Goal: Task Accomplishment & Management: Manage account settings

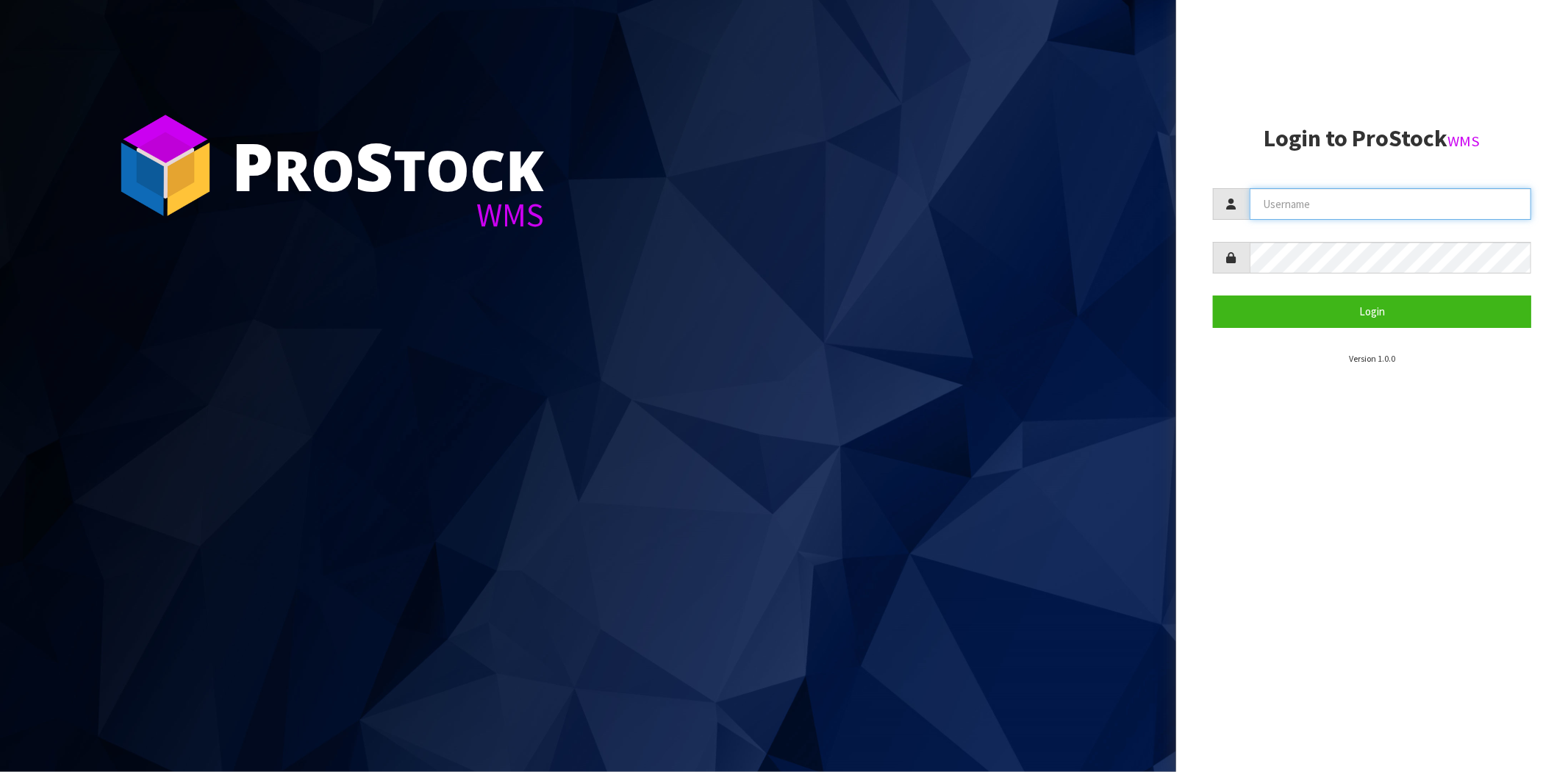
click at [1301, 209] on input "text" at bounding box center [1390, 204] width 282 height 31
type input "A"
type input "[PERSON_NAME][EMAIL_ADDRESS][DOMAIN_NAME]"
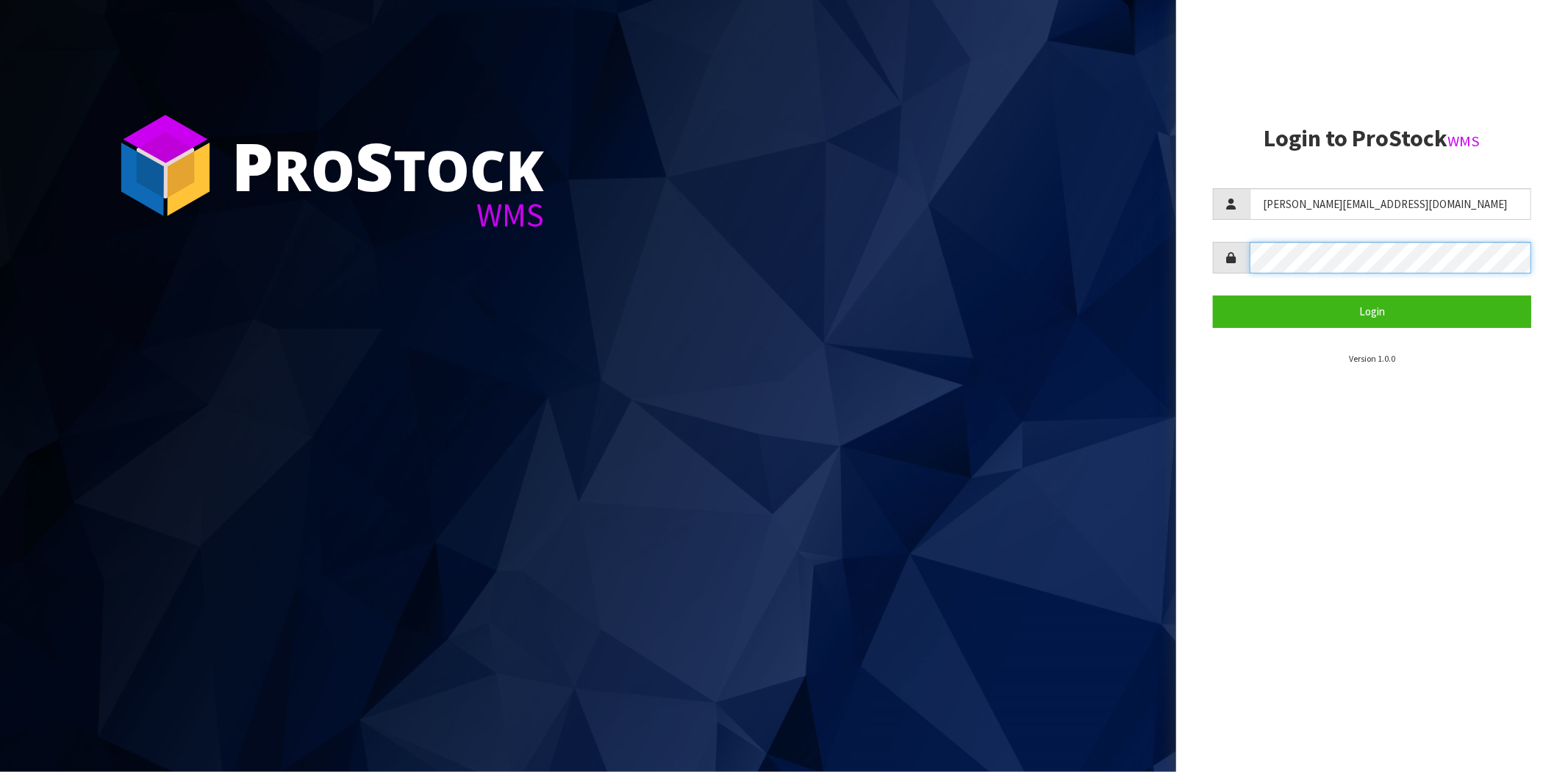
click at [1214, 296] on button "Login" at bounding box center [1372, 311] width 318 height 31
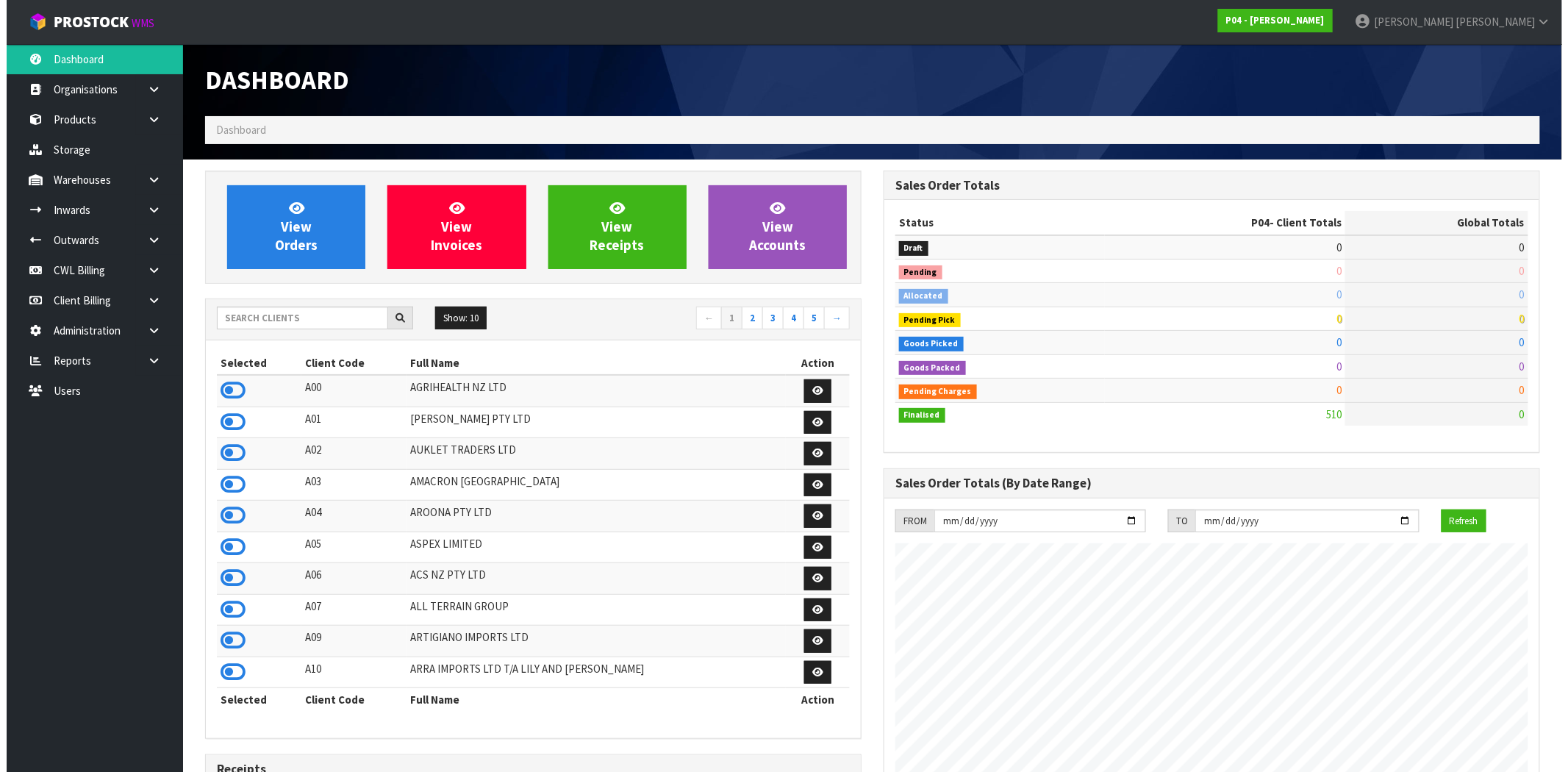
scroll to position [899, 678]
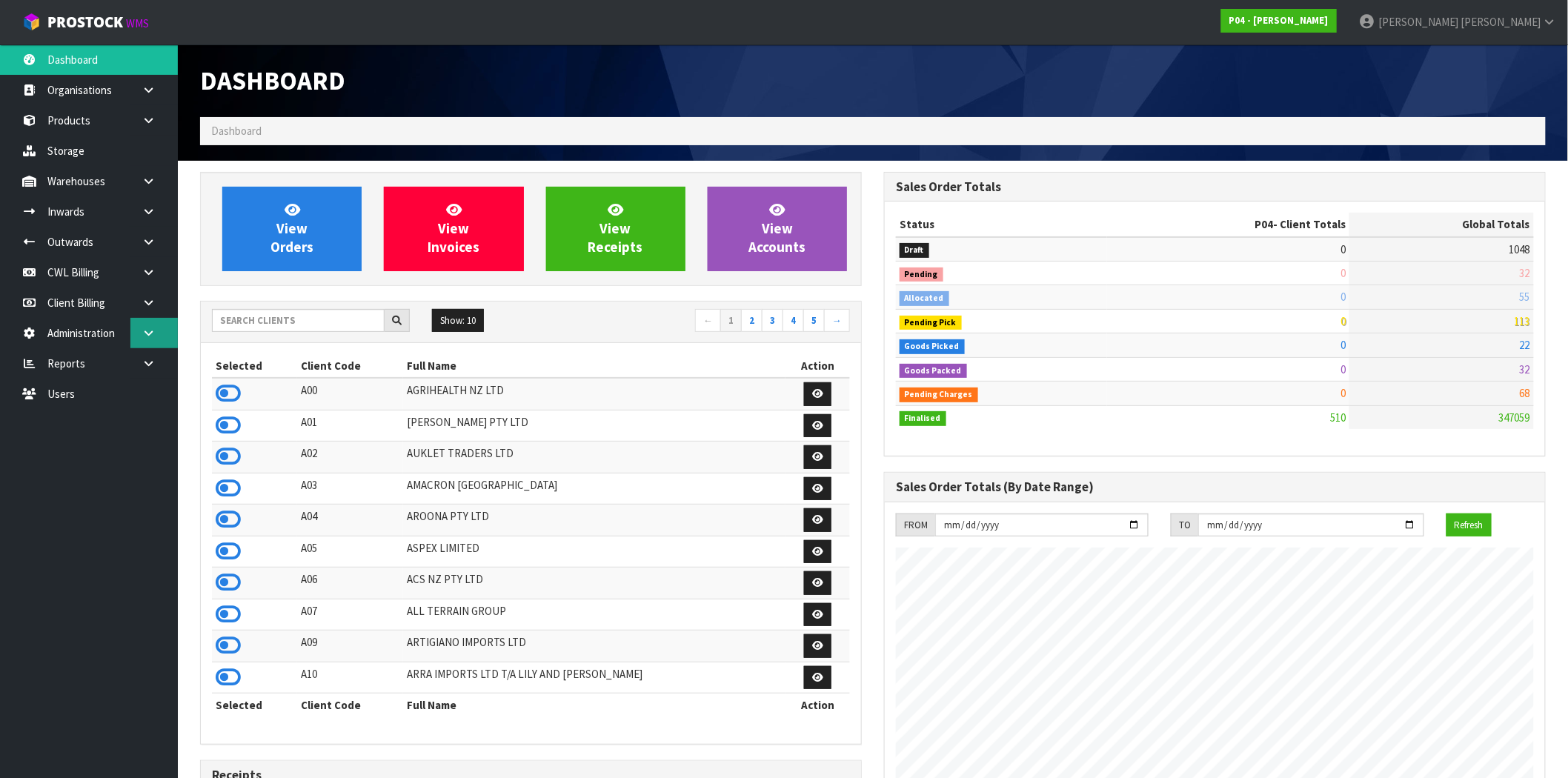
click at [159, 345] on link at bounding box center [154, 333] width 47 height 31
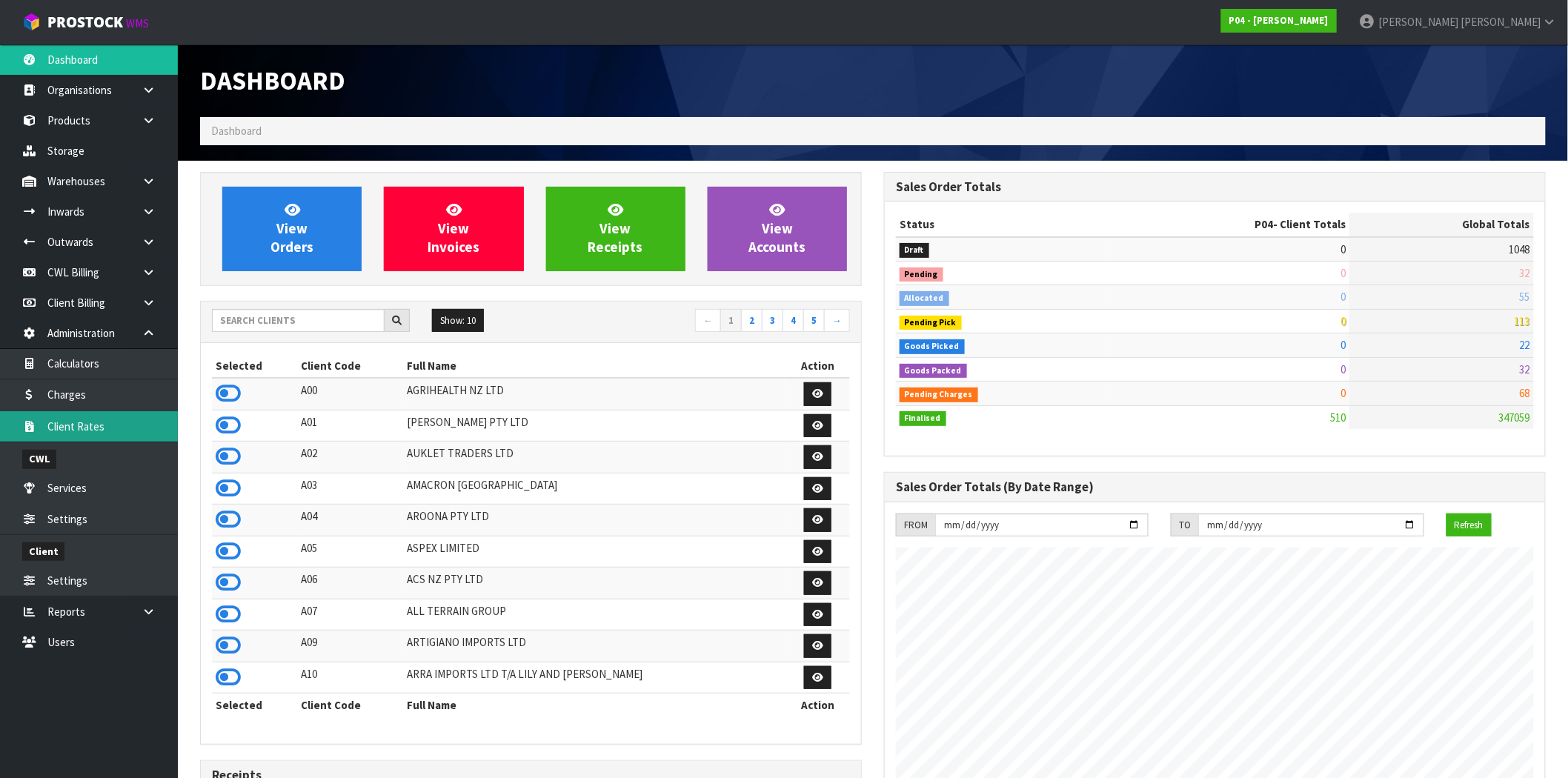
click at [92, 425] on link "Client Rates" at bounding box center [89, 426] width 178 height 31
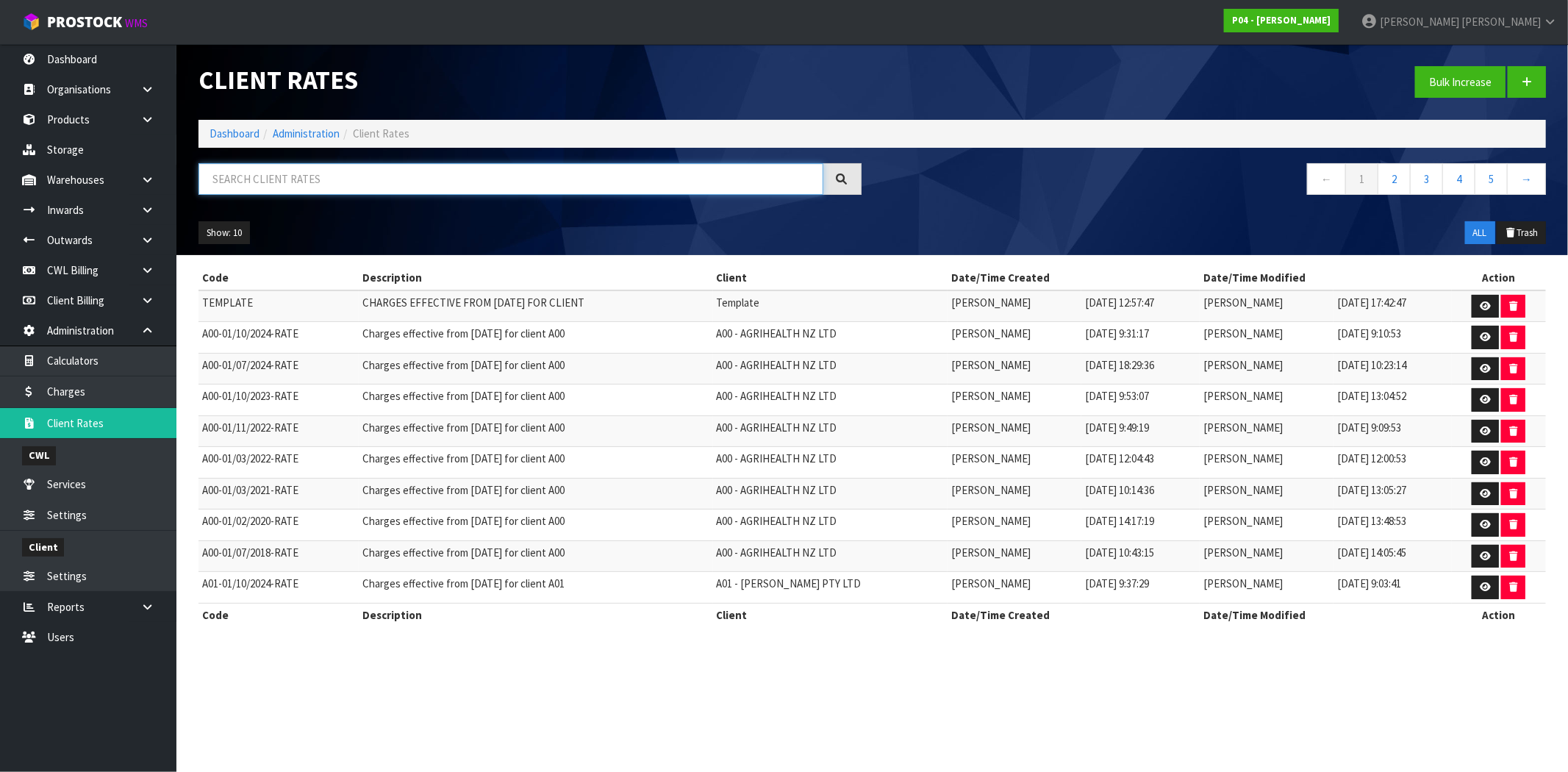
click at [632, 170] on input "text" at bounding box center [511, 179] width 625 height 31
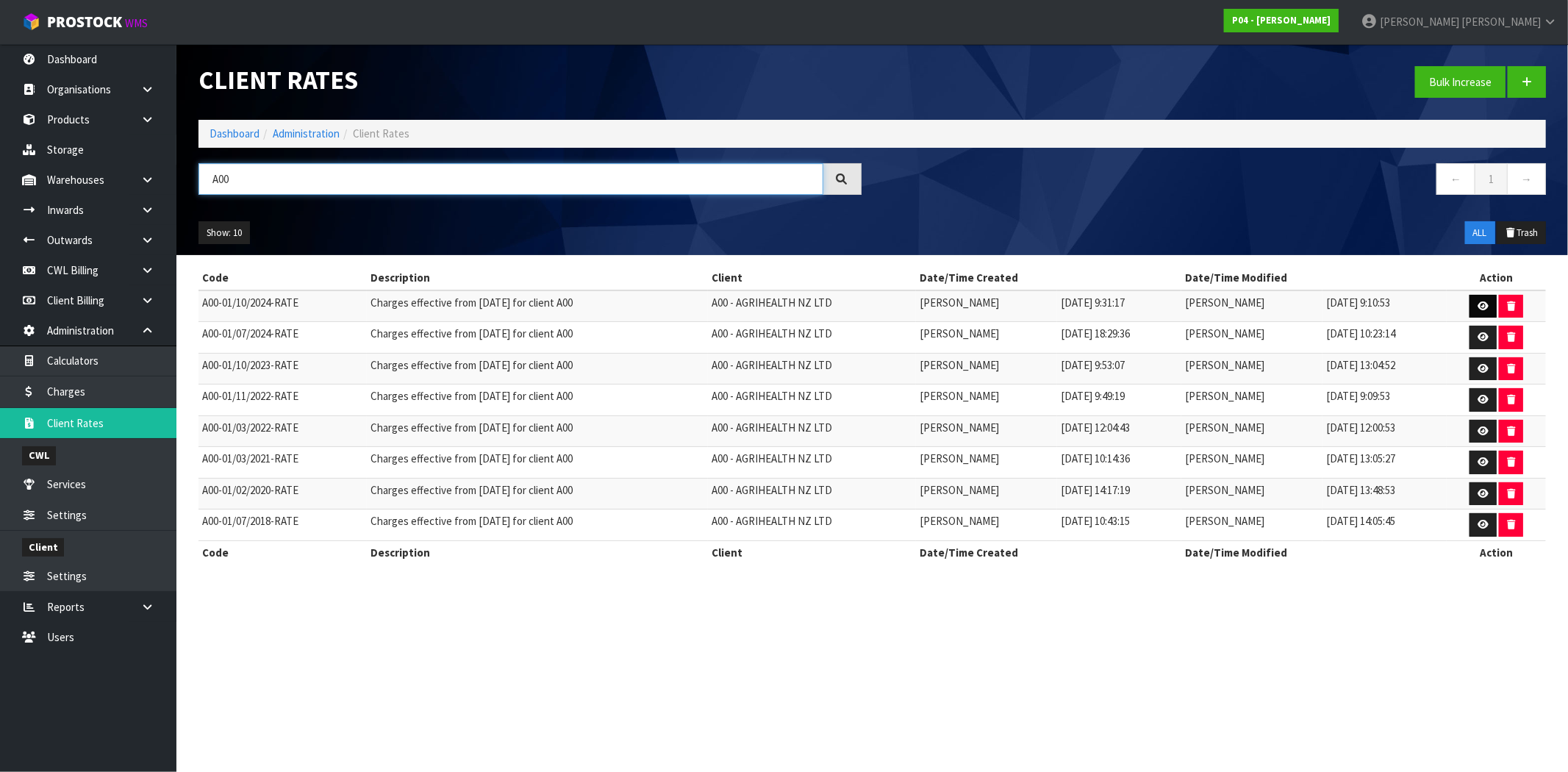
type input "A00"
click at [1485, 306] on icon at bounding box center [1483, 306] width 11 height 9
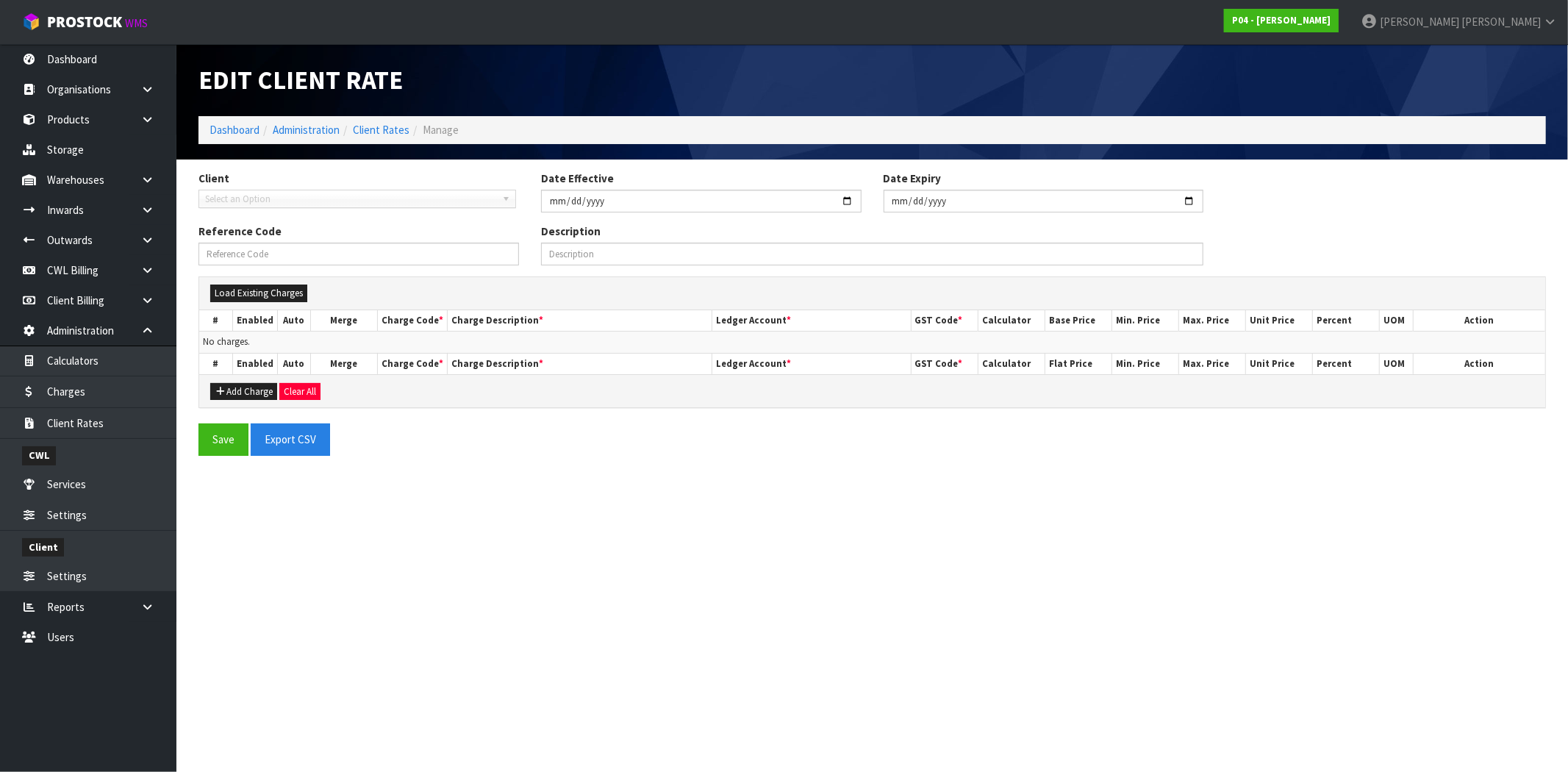
type input "[DATE]"
type input "A00-01/10/2024-RATE"
type input "Charges effective from [DATE] for client A00"
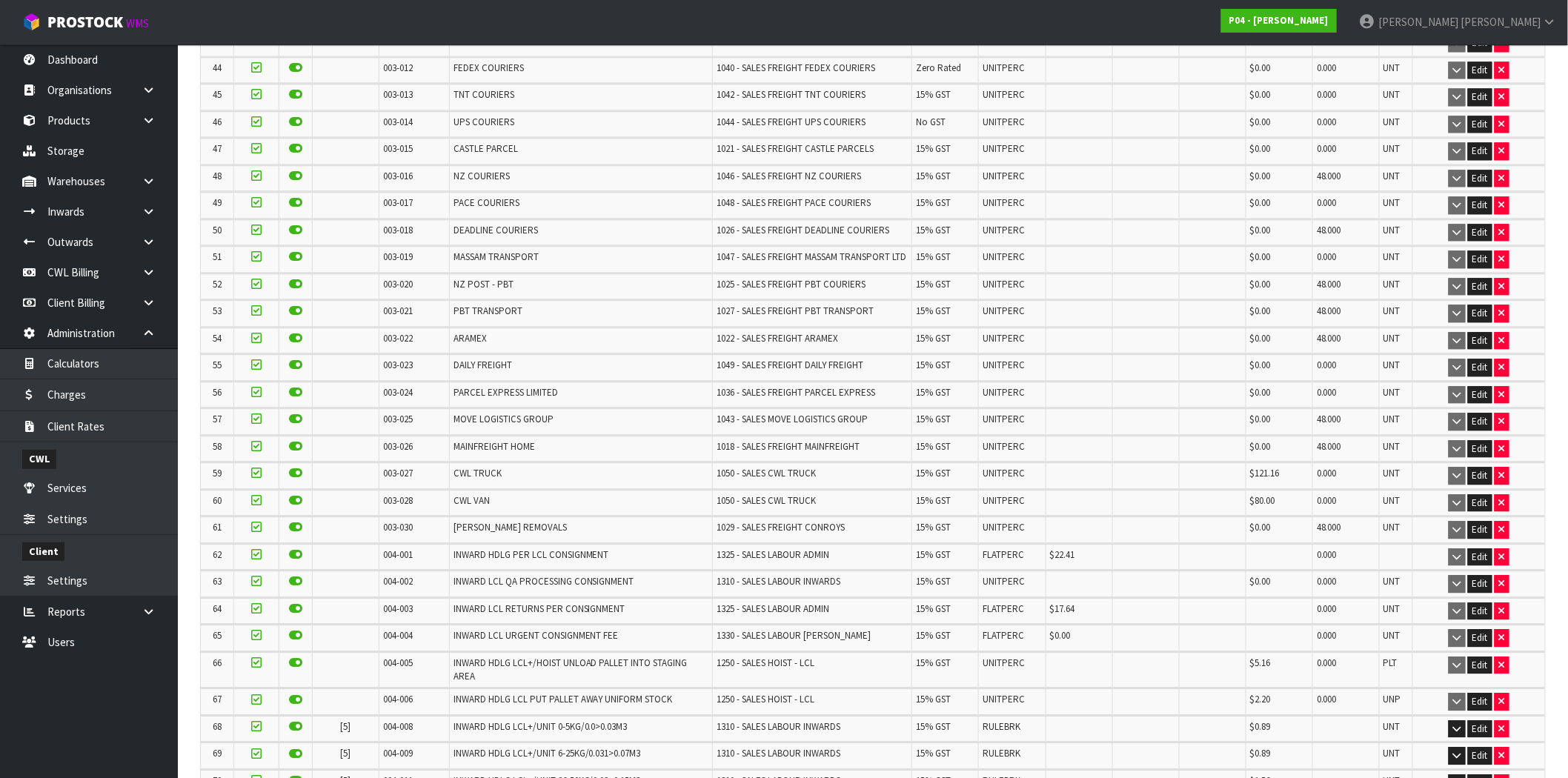
scroll to position [1811, 0]
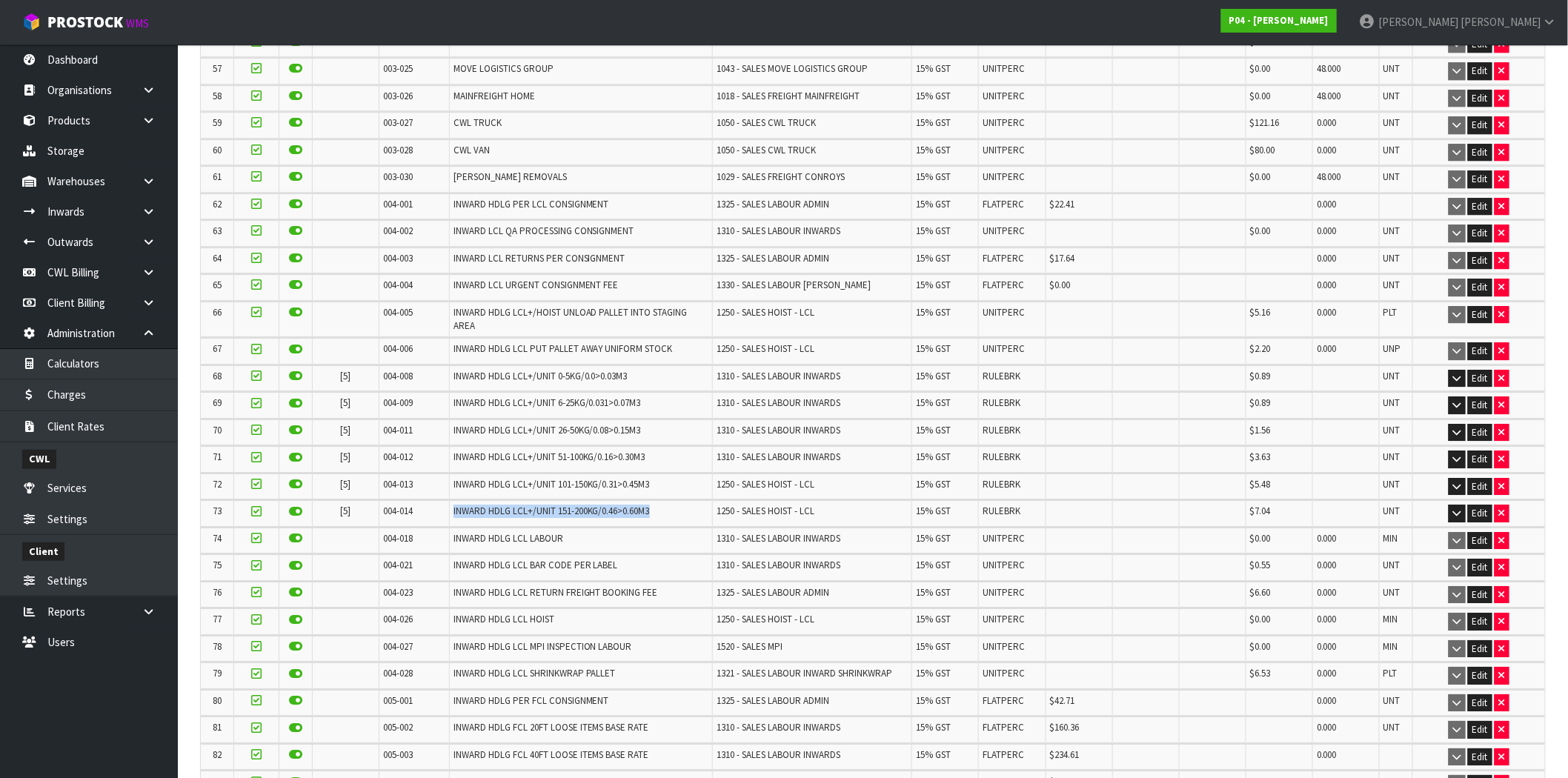
drag, startPoint x: 558, startPoint y: 501, endPoint x: 440, endPoint y: 502, distance: 118.0
click at [440, 502] on tr "73 [5] 004-014 INWARD HDLG LCL+/UNIT 151-200KG/0.46>0.60M3 1250 - SALES HOIST -…" at bounding box center [873, 512] width 1345 height 26
click at [580, 504] on span "INWARD HDLG LCL+/UNIT 151-200KG/0.46>0.60M3" at bounding box center [551, 511] width 196 height 13
drag, startPoint x: 594, startPoint y: 498, endPoint x: 551, endPoint y: 501, distance: 43.1
click at [551, 504] on span "INWARD HDLG LCL+/UNIT 151-200KG/0.46>0.60M3" at bounding box center [551, 511] width 196 height 13
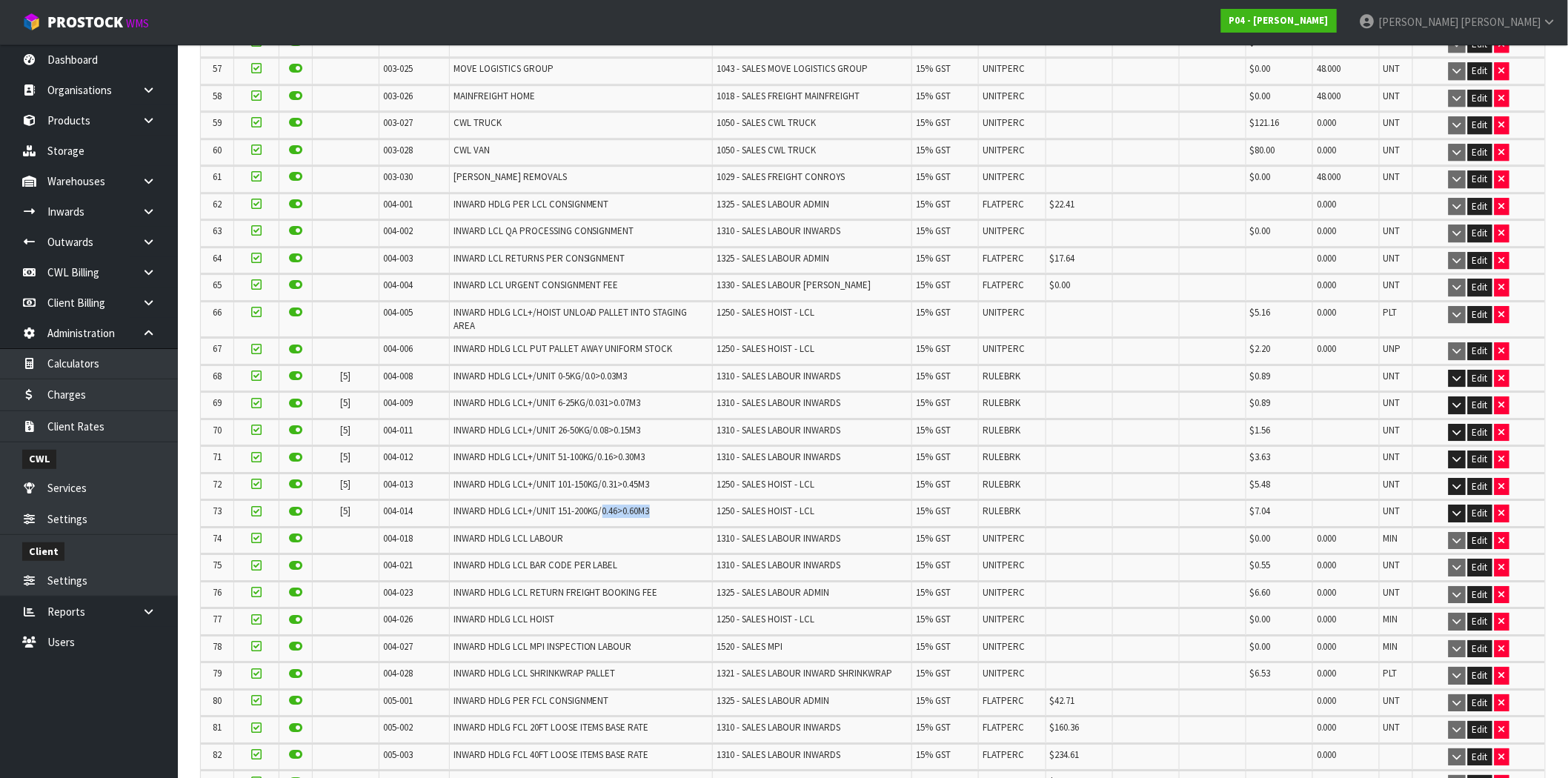
drag, startPoint x: 656, startPoint y: 498, endPoint x: 596, endPoint y: 504, distance: 60.3
click at [596, 504] on td "INWARD HDLG LCL+/UNIT 151-200KG/0.46>0.60M3" at bounding box center [581, 512] width 263 height 26
click at [623, 504] on span "INWARD HDLG LCL+/UNIT 151-200KG/0.46>0.60M3" at bounding box center [551, 511] width 196 height 13
drag, startPoint x: 573, startPoint y: 362, endPoint x: 551, endPoint y: 363, distance: 22.0
click at [551, 370] on span "INWARD HDLG LCL+/UNIT 0-5KG/0.0>0.03M3" at bounding box center [540, 376] width 174 height 13
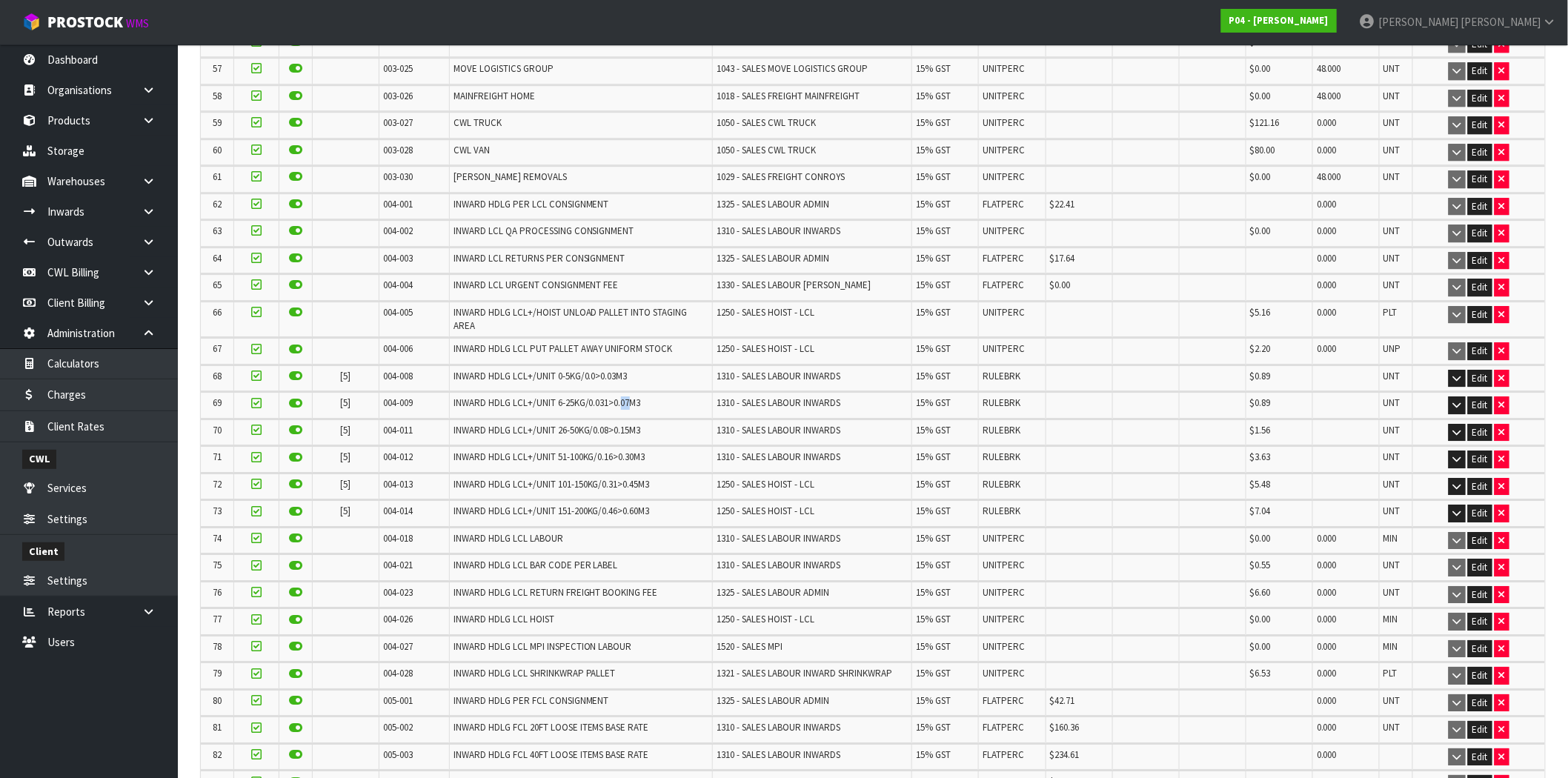
click at [618, 396] on span "INWARD HDLG LCL+/UNIT 6-25KG/0.031>0.07M3" at bounding box center [547, 403] width 188 height 13
drag, startPoint x: 647, startPoint y: 393, endPoint x: 443, endPoint y: 398, distance: 204.1
click at [449, 398] on td "INWARD HDLG LCL+/UNIT 6-25KG/0.031>0.07M3" at bounding box center [581, 404] width 263 height 26
click at [635, 396] on span "INWARD HDLG LCL+/UNIT 6-25KG/0.031>0.07M3" at bounding box center [547, 403] width 188 height 13
drag, startPoint x: 645, startPoint y: 396, endPoint x: 449, endPoint y: 403, distance: 196.1
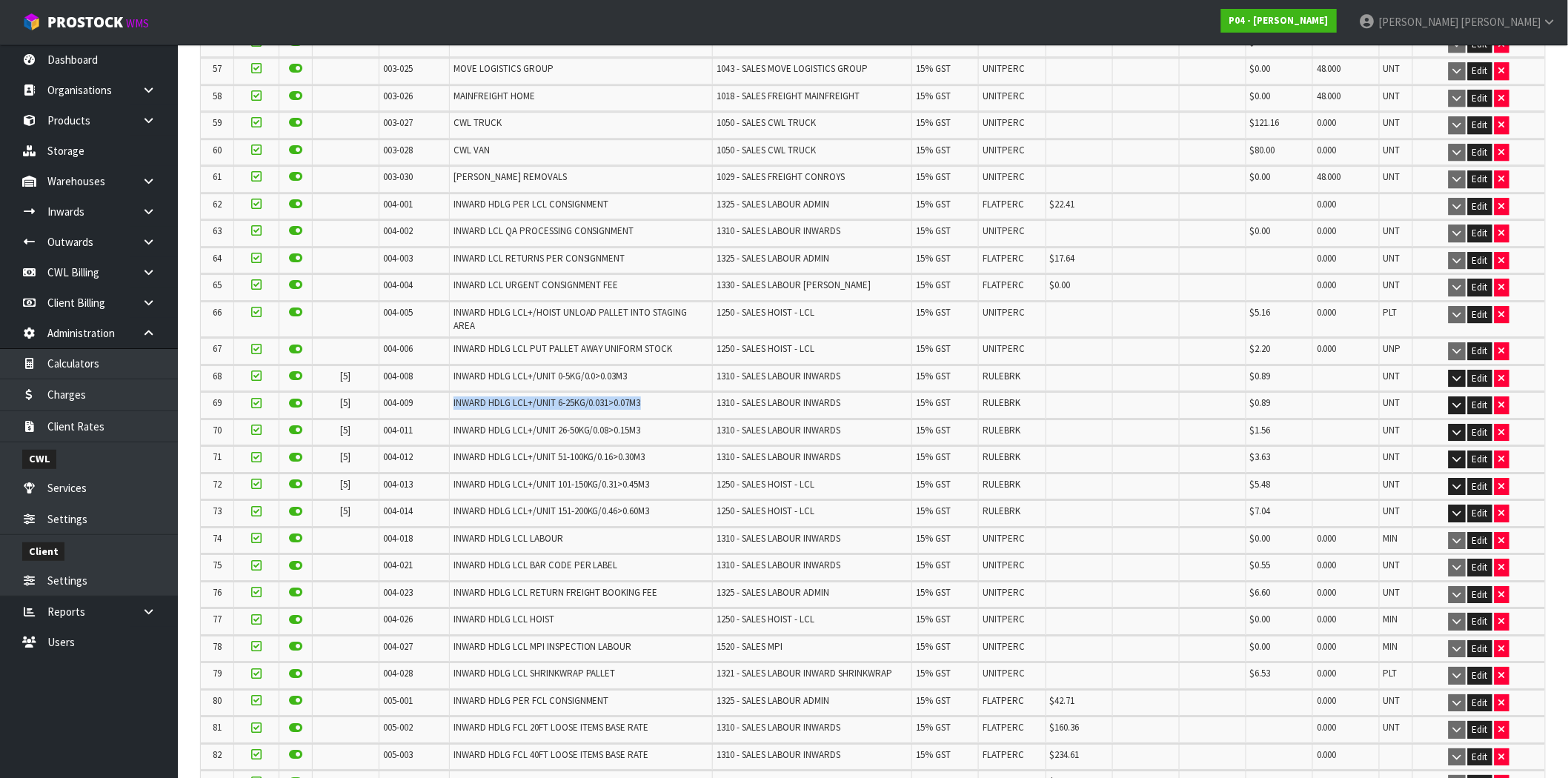
click at [449, 403] on td "INWARD HDLG LCL+/UNIT 6-25KG/0.031>0.07M3" at bounding box center [581, 404] width 263 height 26
drag, startPoint x: 1280, startPoint y: 394, endPoint x: 1203, endPoint y: 396, distance: 77.0
click at [1203, 396] on tr "69 [5] 004-009 INWARD HDLG LCL+/UNIT 6-25KG/0.031>0.07M3 1310 - SALES LABOUR IN…" at bounding box center [873, 404] width 1345 height 26
drag, startPoint x: 637, startPoint y: 366, endPoint x: 442, endPoint y: 367, distance: 195.0
click at [442, 367] on tr "68 [5] 004-008 INWARD HDLG LCL+/UNIT 0-5KG/0.0>0.03M3 1310 - SALES LABOUR INWAR…" at bounding box center [873, 378] width 1345 height 26
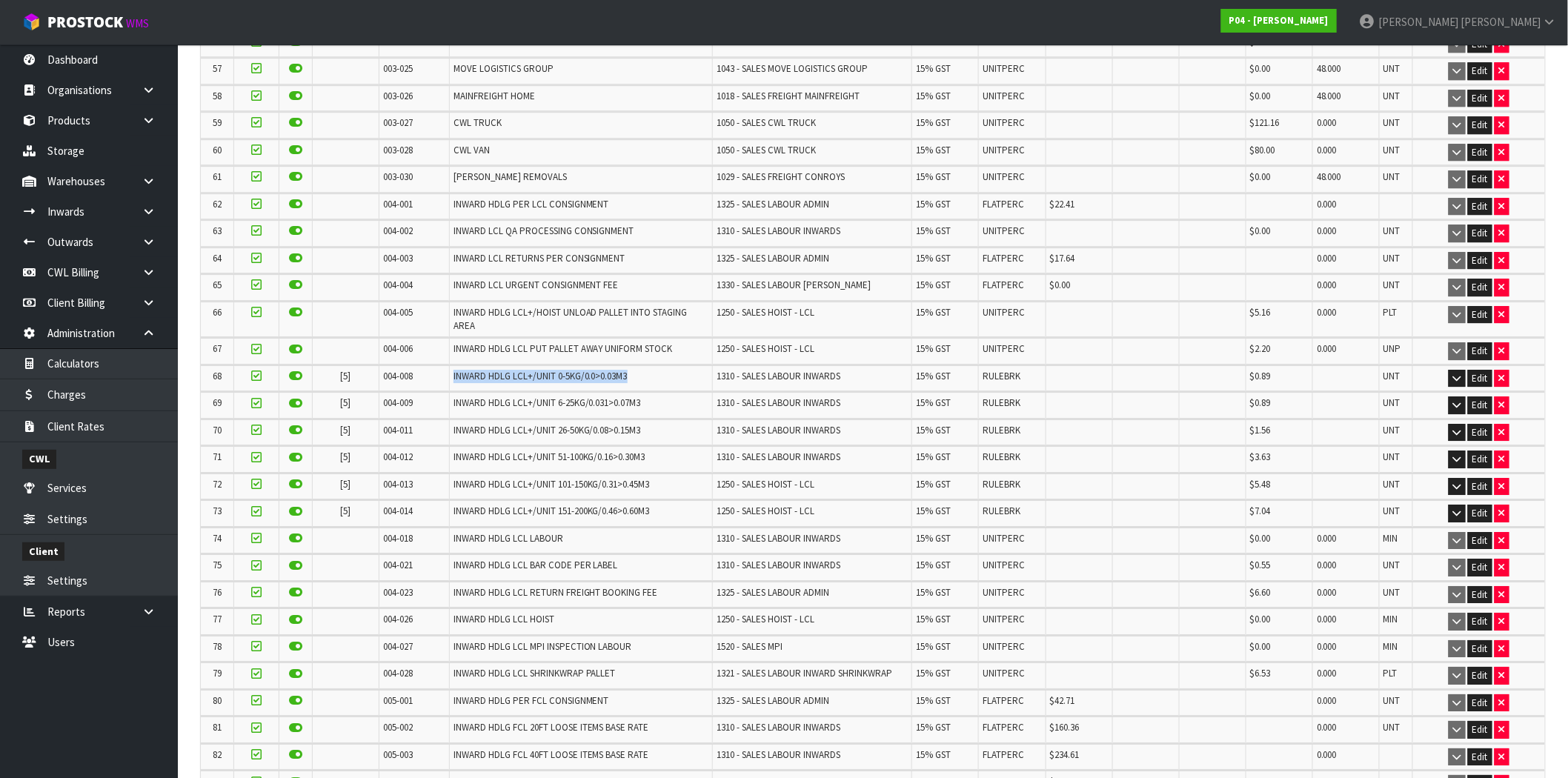
click at [557, 370] on span "INWARD HDLG LCL+/UNIT 0-5KG/0.0>0.03M3" at bounding box center [540, 376] width 174 height 13
drag, startPoint x: 640, startPoint y: 368, endPoint x: 446, endPoint y: 370, distance: 194.0
click at [449, 370] on td "INWARD HDLG LCL+/UNIT 0-5KG/0.0>0.03M3" at bounding box center [581, 378] width 263 height 26
click at [559, 370] on span "INWARD HDLG LCL+/UNIT 0-5KG/0.0>0.03M3" at bounding box center [540, 376] width 174 height 13
drag, startPoint x: 574, startPoint y: 365, endPoint x: 549, endPoint y: 367, distance: 25.1
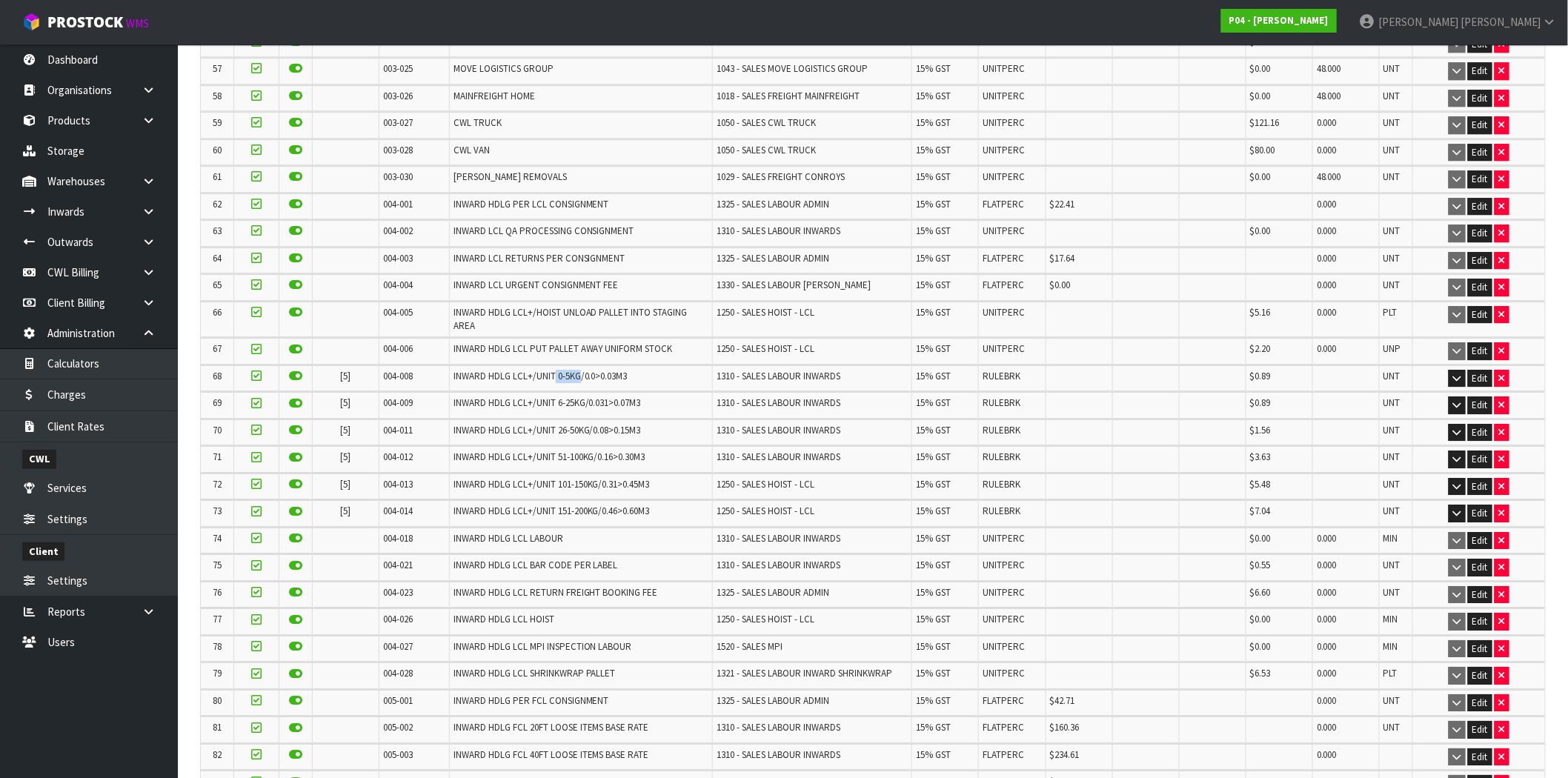
click at [549, 370] on span "INWARD HDLG LCL+/UNIT 0-5KG/0.0>0.03M3" at bounding box center [540, 376] width 174 height 13
drag, startPoint x: 626, startPoint y: 366, endPoint x: 581, endPoint y: 369, distance: 45.1
click at [581, 369] on td "INWARD HDLG LCL+/UNIT 0-5KG/0.0>0.03M3" at bounding box center [581, 378] width 263 height 26
click at [578, 373] on td "INWARD HDLG LCL+/UNIT 0-5KG/0.0>0.03M3" at bounding box center [581, 378] width 263 height 26
drag, startPoint x: 631, startPoint y: 368, endPoint x: 449, endPoint y: 367, distance: 182.0
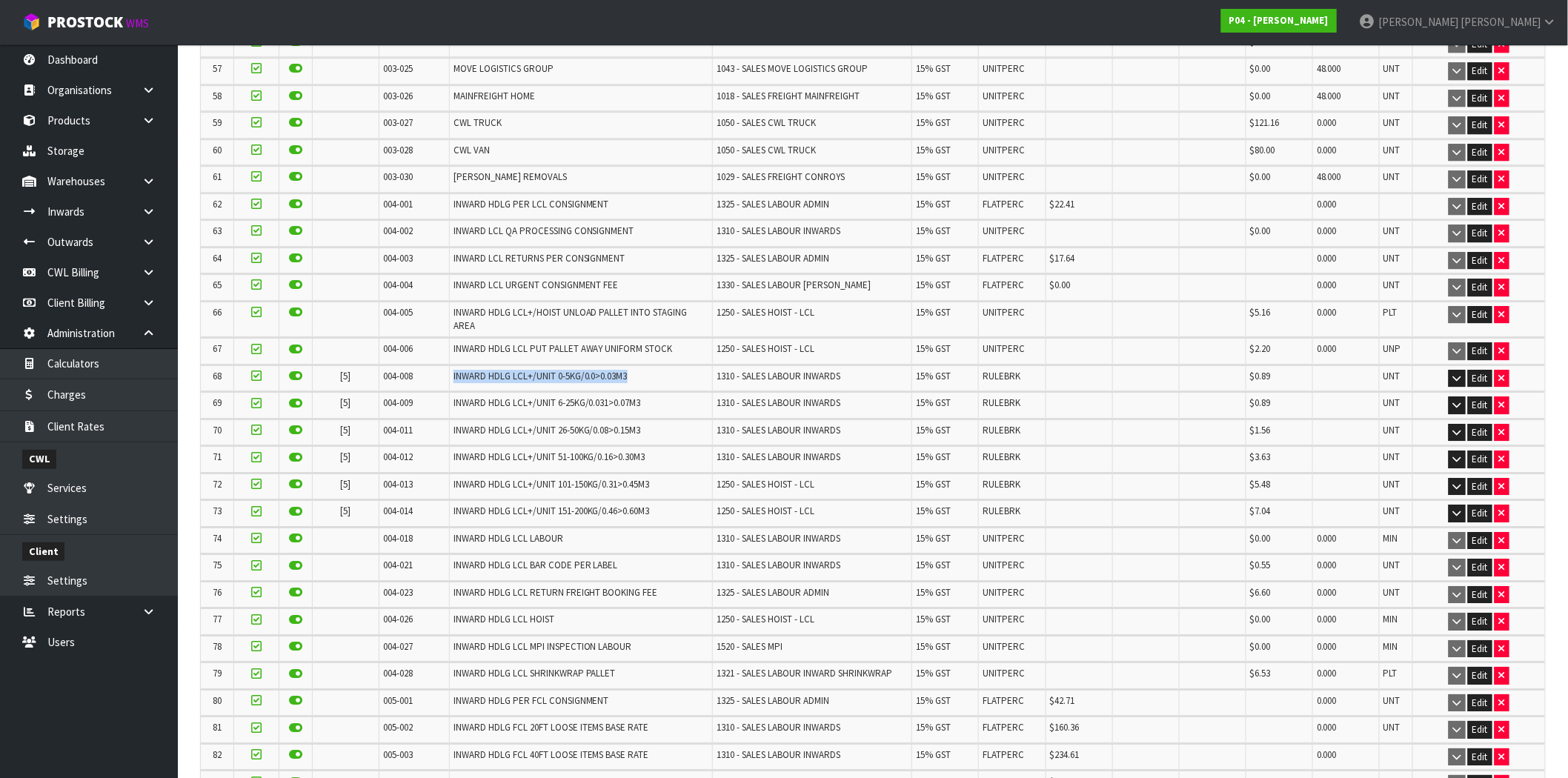
click at [449, 367] on td "INWARD HDLG LCL+/UNIT 0-5KG/0.0>0.03M3" at bounding box center [581, 378] width 263 height 26
click at [577, 373] on td "INWARD HDLG LCL+/UNIT 0-5KG/0.0>0.03M3" at bounding box center [581, 378] width 263 height 26
drag, startPoint x: 626, startPoint y: 365, endPoint x: 427, endPoint y: 364, distance: 199.0
click at [427, 365] on tr "68 [5] 004-008 INWARD HDLG LCL+/UNIT 0-5KG/0.0>0.03M3 1310 - SALES LABOUR INWAR…" at bounding box center [873, 378] width 1345 height 26
click at [573, 370] on span "INWARD HDLG LCL+/UNIT 0-5KG/0.0>0.03M3" at bounding box center [540, 376] width 174 height 13
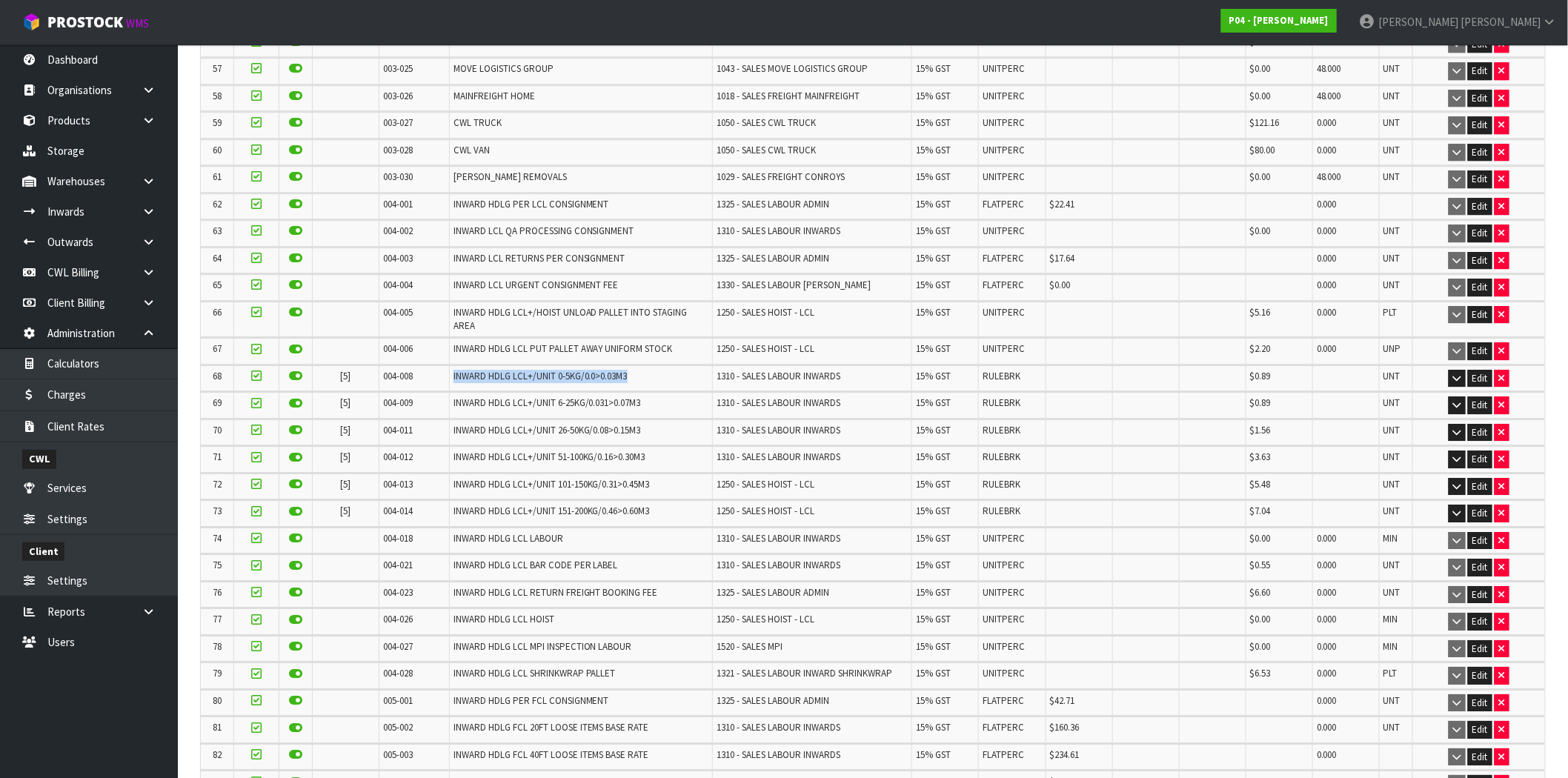
drag, startPoint x: 626, startPoint y: 367, endPoint x: 420, endPoint y: 367, distance: 206.0
click at [420, 367] on tr "68 [5] 004-008 INWARD HDLG LCL+/UNIT 0-5KG/0.0>0.03M3 1310 - SALES LABOUR INWAR…" at bounding box center [873, 378] width 1345 height 26
click at [517, 370] on span "INWARD HDLG LCL+/UNIT 0-5KG/0.0>0.03M3" at bounding box center [540, 376] width 174 height 13
drag, startPoint x: 655, startPoint y: 364, endPoint x: 446, endPoint y: 372, distance: 209.2
click at [449, 372] on td "INWARD HDLG LCL+/UNIT 0-5KG/0.0>0.03M3" at bounding box center [581, 378] width 263 height 26
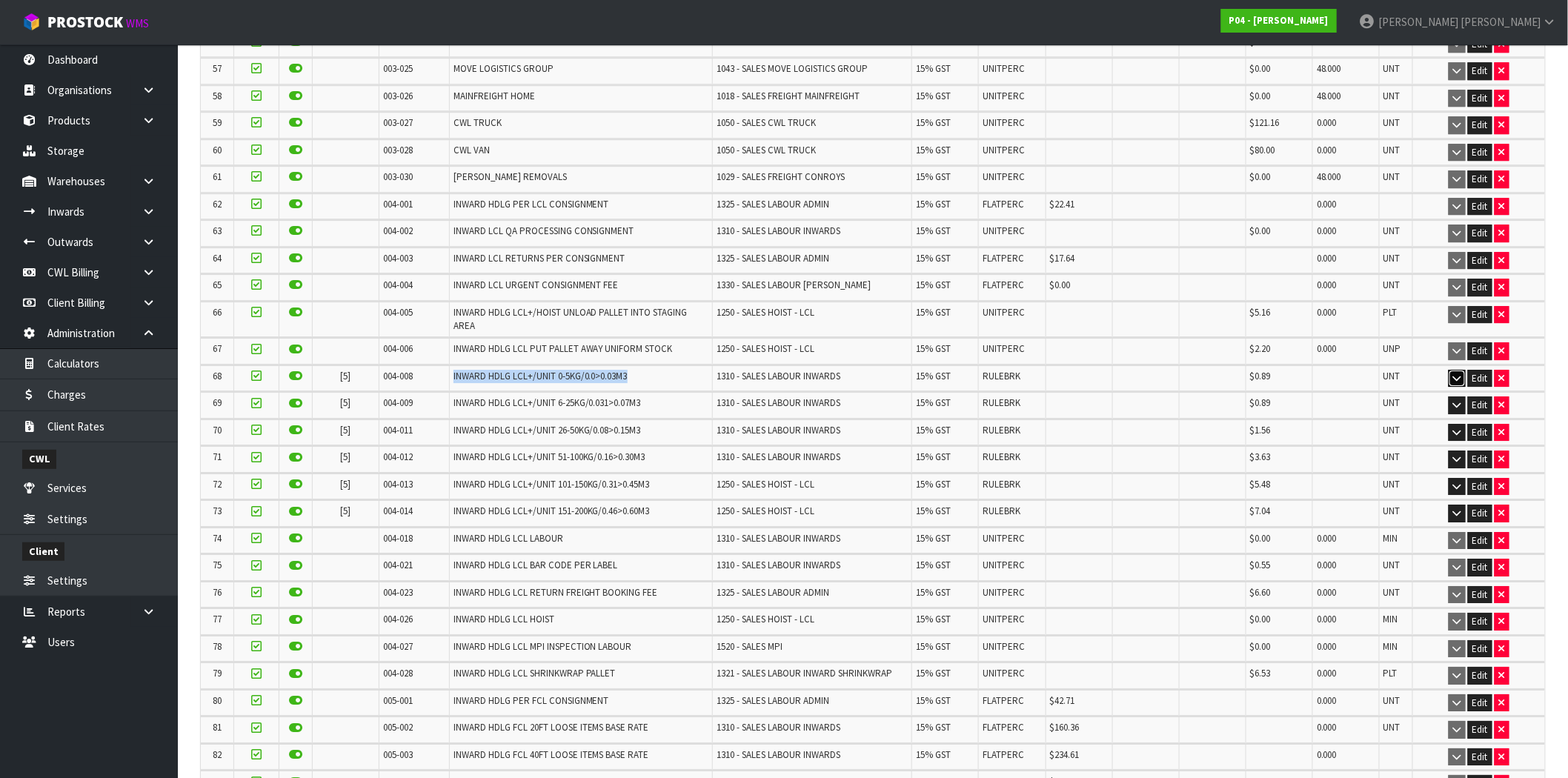
click at [1457, 374] on icon "button" at bounding box center [1458, 378] width 8 height 9
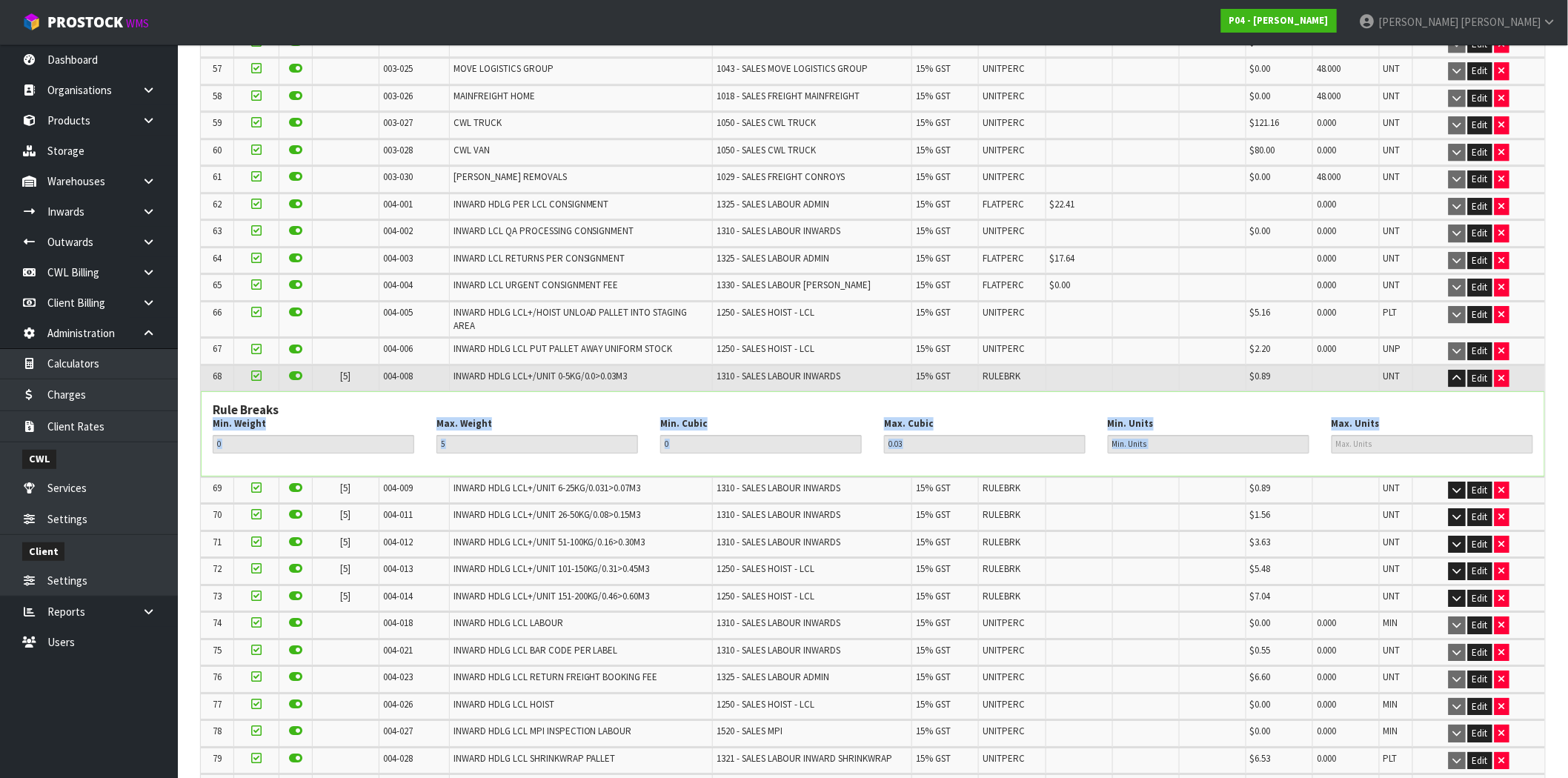
drag, startPoint x: 1390, startPoint y: 415, endPoint x: 212, endPoint y: 413, distance: 1178.0
click at [212, 417] on div "Min. Weight 0 Max. Weight 5 Min. Cubic 0 Max. Cubic 0.03 Min. Units Max. Units" at bounding box center [873, 440] width 1343 height 47
click at [517, 417] on div "Max. Weight 5" at bounding box center [537, 434] width 224 height 35
drag, startPoint x: 650, startPoint y: 363, endPoint x: 449, endPoint y: 362, distance: 201.0
click at [449, 365] on td "INWARD HDLG LCL+/UNIT 0-5KG/0.0>0.03M3" at bounding box center [581, 378] width 263 height 26
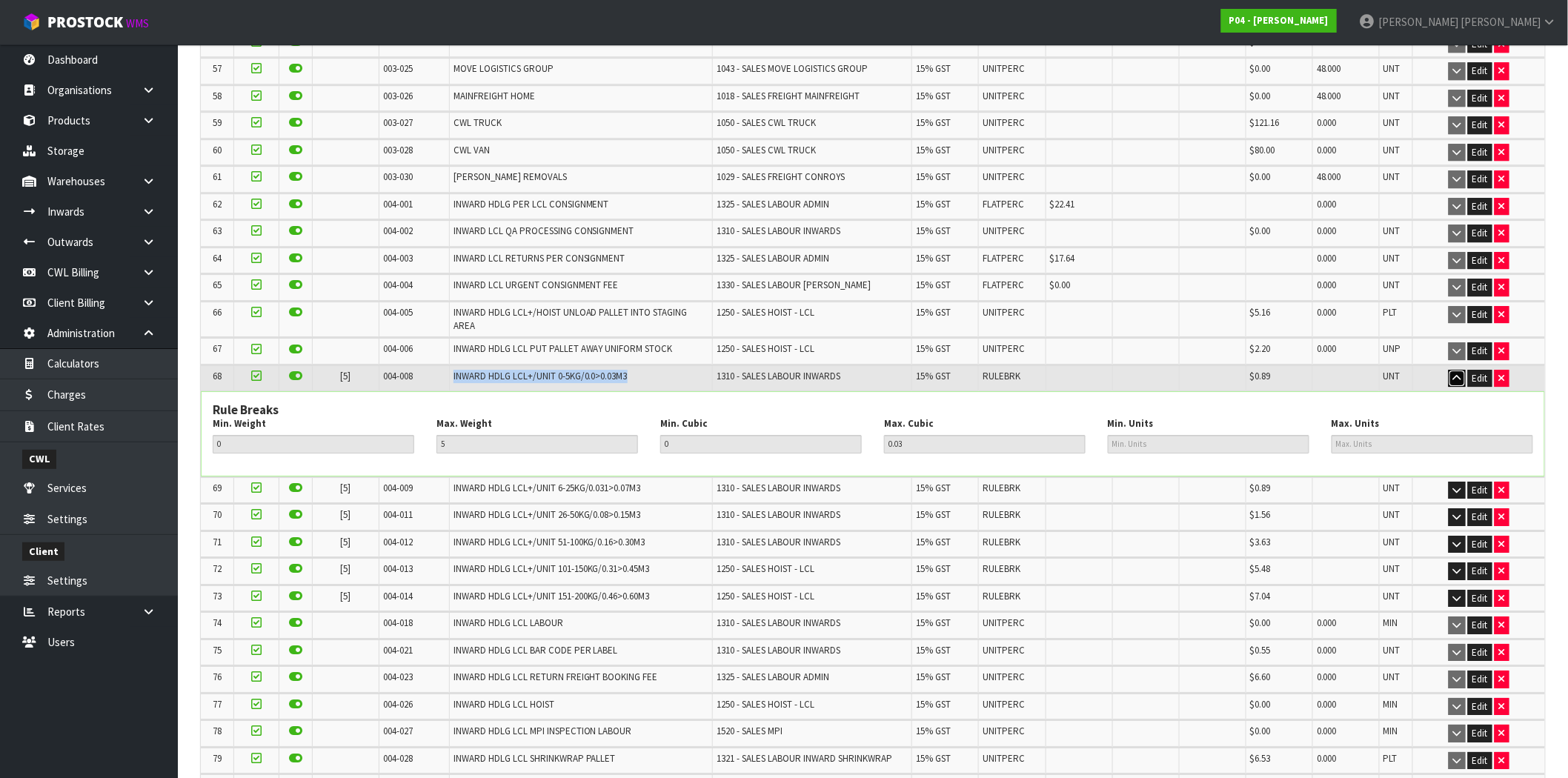
click at [1461, 374] on icon "button" at bounding box center [1458, 378] width 8 height 9
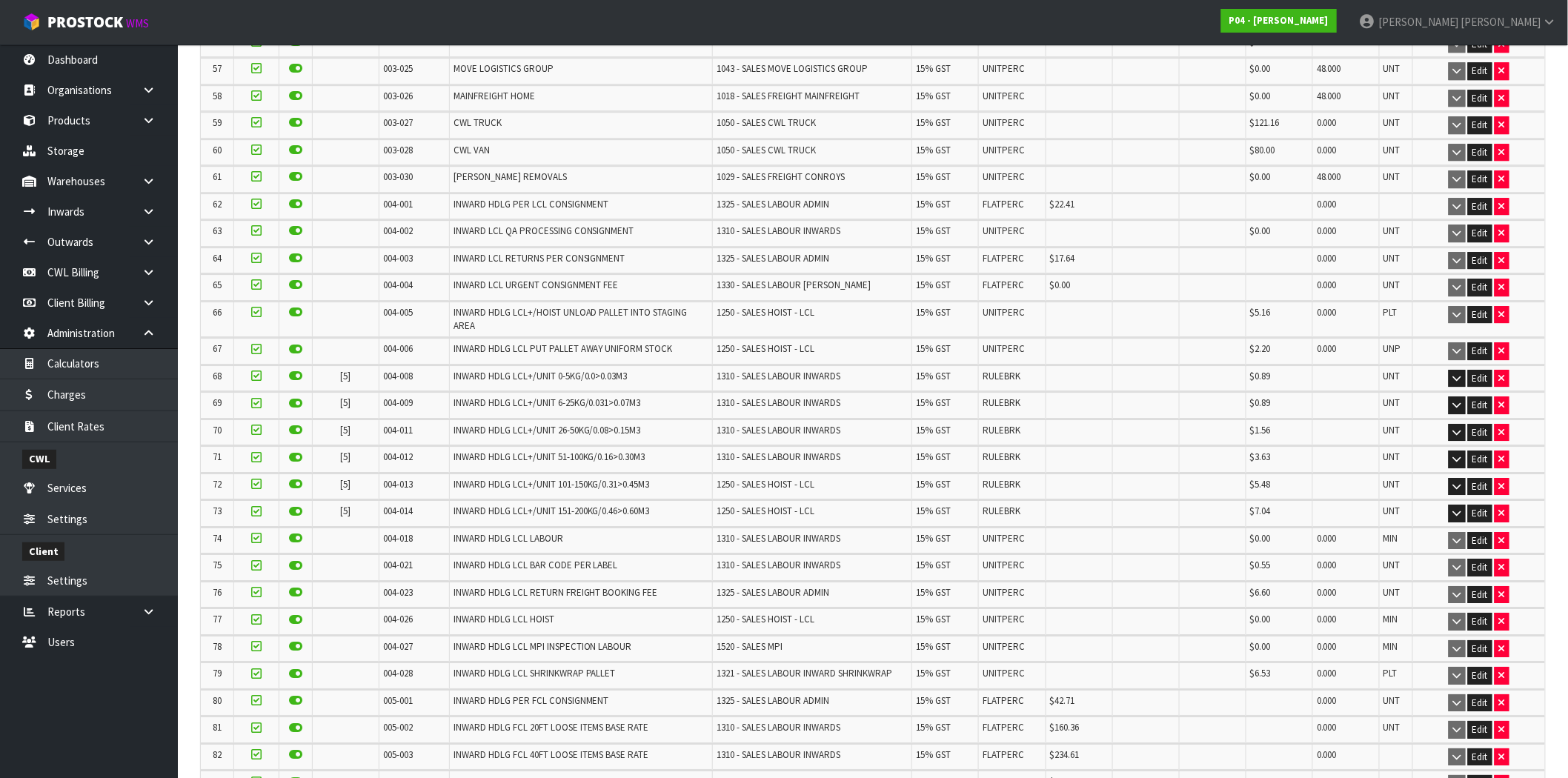
click at [424, 371] on td "004-008" at bounding box center [413, 378] width 70 height 26
drag, startPoint x: 353, startPoint y: 368, endPoint x: 335, endPoint y: 369, distance: 18.0
click at [335, 369] on td "[5]" at bounding box center [346, 378] width 66 height 26
drag, startPoint x: 347, startPoint y: 395, endPoint x: 327, endPoint y: 398, distance: 20.2
click at [327, 398] on td "[5]" at bounding box center [346, 404] width 66 height 26
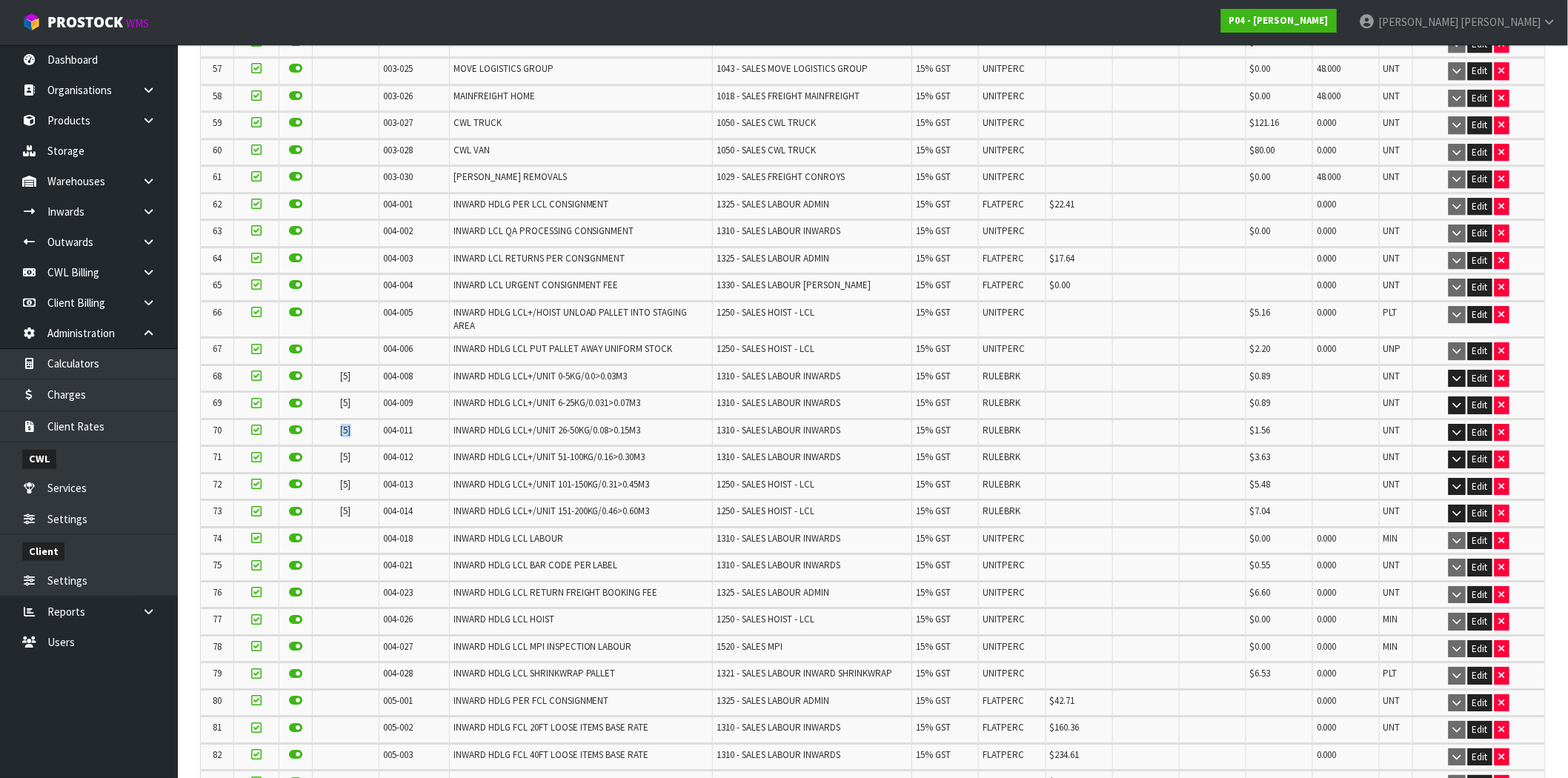
drag, startPoint x: 352, startPoint y: 415, endPoint x: 329, endPoint y: 419, distance: 23.3
click at [329, 419] on td "[5]" at bounding box center [346, 432] width 66 height 26
drag, startPoint x: 360, startPoint y: 445, endPoint x: 321, endPoint y: 452, distance: 39.6
click at [321, 452] on td "[5]" at bounding box center [346, 459] width 66 height 26
drag, startPoint x: 353, startPoint y: 476, endPoint x: 323, endPoint y: 477, distance: 30.0
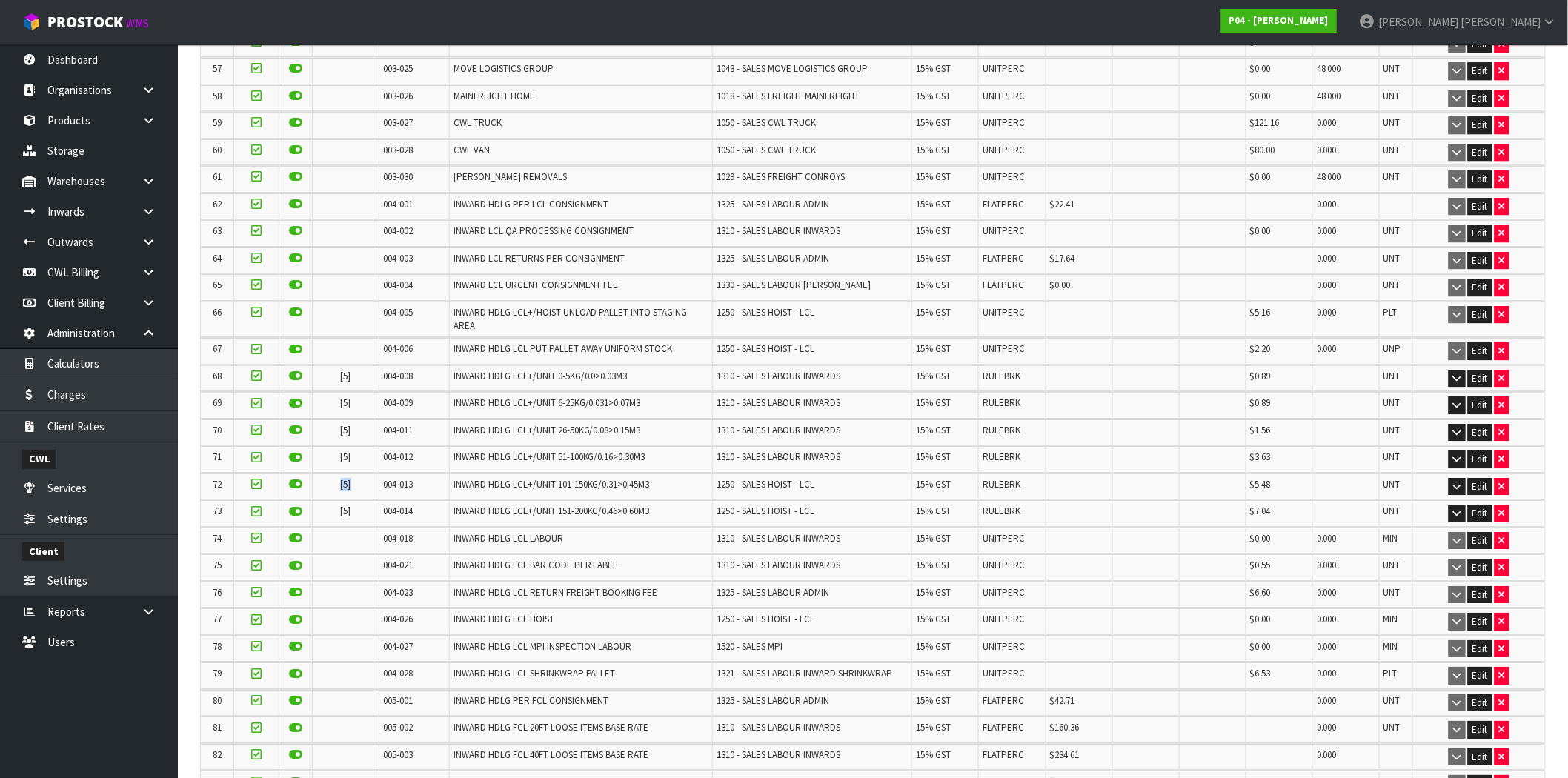
click at [323, 477] on td "[5]" at bounding box center [346, 486] width 66 height 26
drag, startPoint x: 359, startPoint y: 500, endPoint x: 312, endPoint y: 501, distance: 47.0
click at [313, 501] on td "[5]" at bounding box center [346, 512] width 66 height 26
